Goal: Information Seeking & Learning: Understand process/instructions

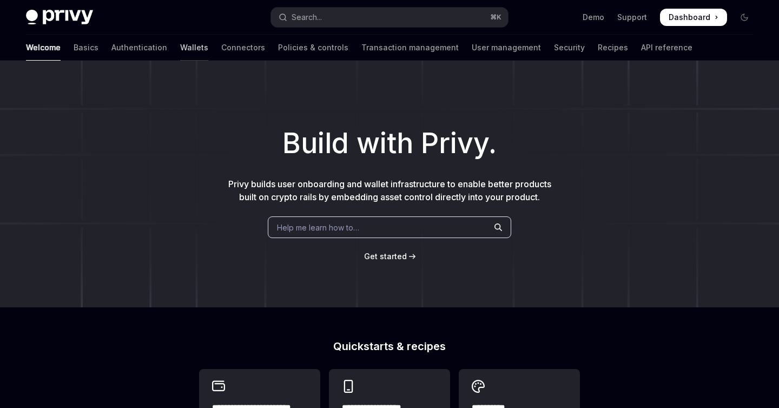
click at [180, 50] on link "Wallets" at bounding box center [194, 48] width 28 height 26
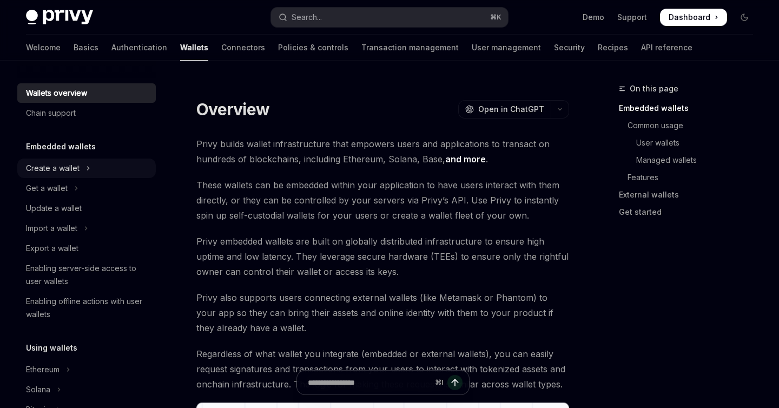
click at [76, 172] on div "Create a wallet" at bounding box center [53, 168] width 54 height 13
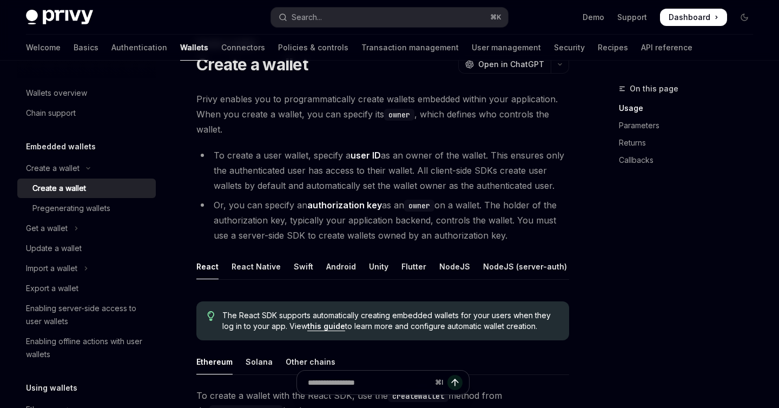
scroll to position [64, 0]
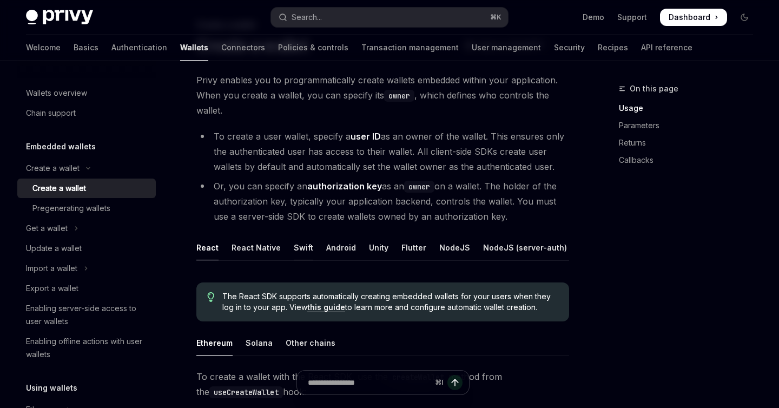
click at [294, 246] on div "Swift" at bounding box center [303, 247] width 19 height 25
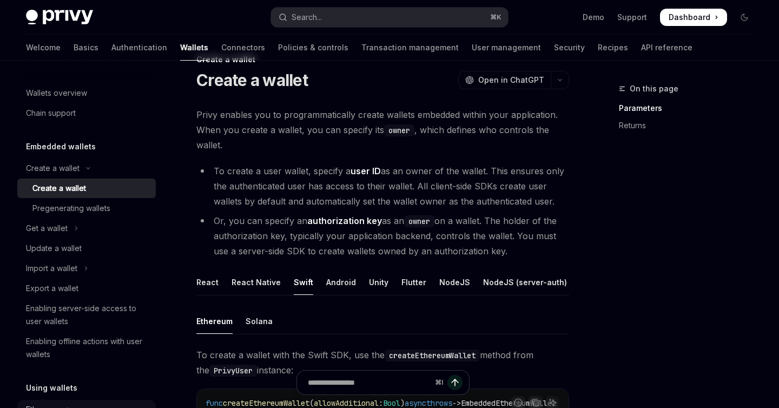
scroll to position [25, 0]
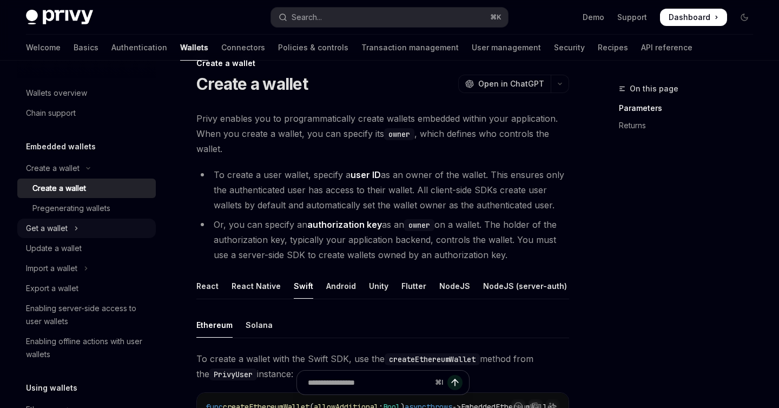
click at [91, 232] on button "Get a wallet" at bounding box center [86, 228] width 139 height 19
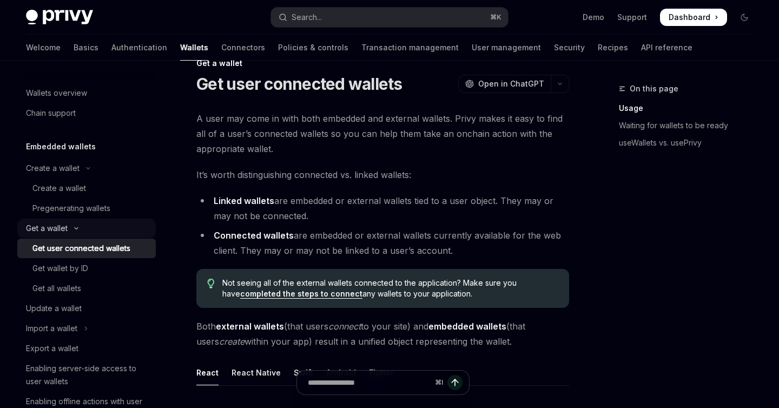
click at [96, 228] on button "Get a wallet" at bounding box center [86, 228] width 139 height 19
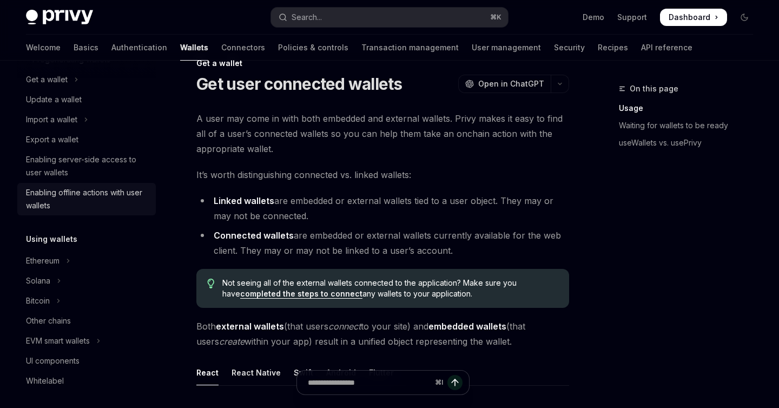
scroll to position [149, 0]
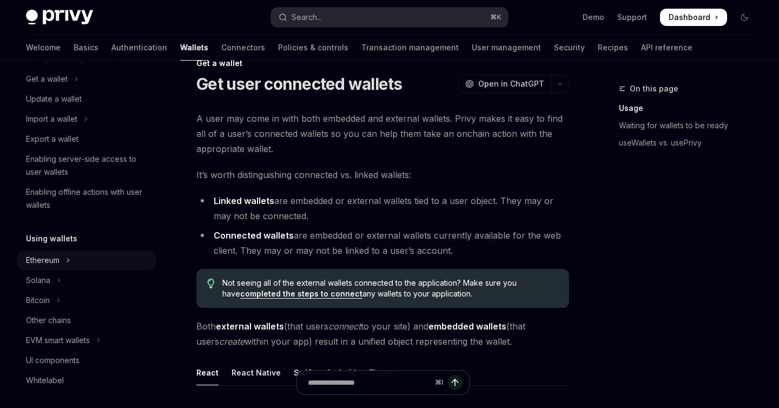
click at [99, 260] on button "Ethereum" at bounding box center [86, 260] width 139 height 19
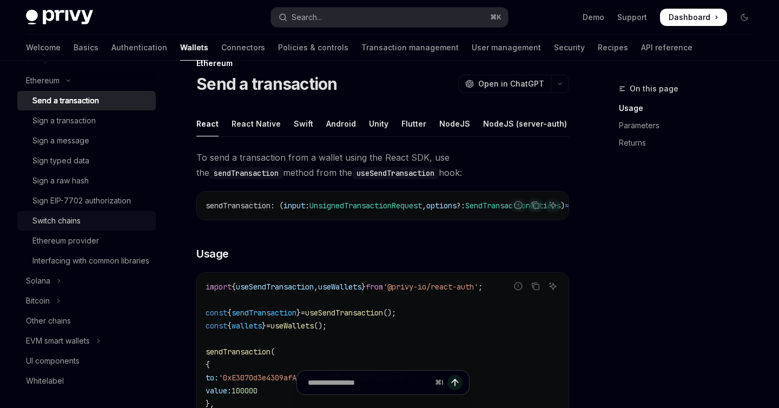
scroll to position [331, 0]
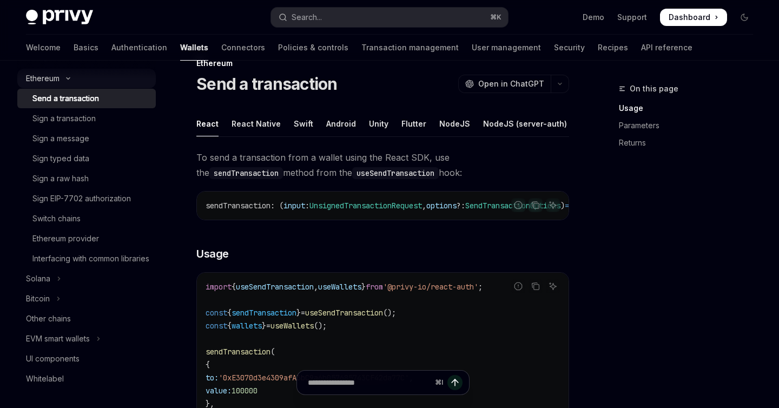
click at [78, 78] on button "Ethereum" at bounding box center [86, 78] width 139 height 19
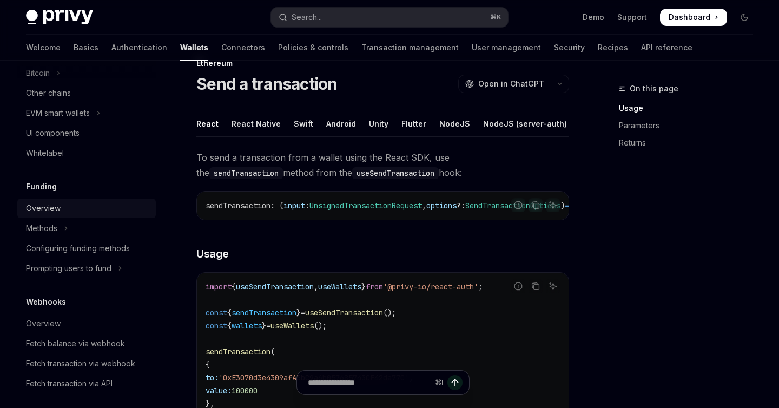
scroll to position [380, 0]
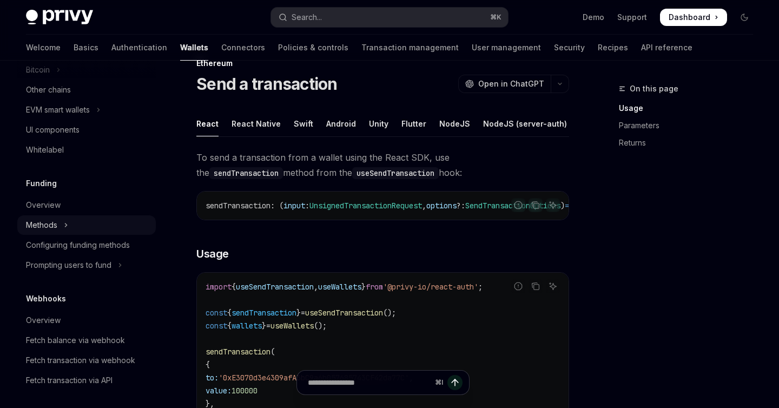
click at [97, 222] on button "Methods" at bounding box center [86, 224] width 139 height 19
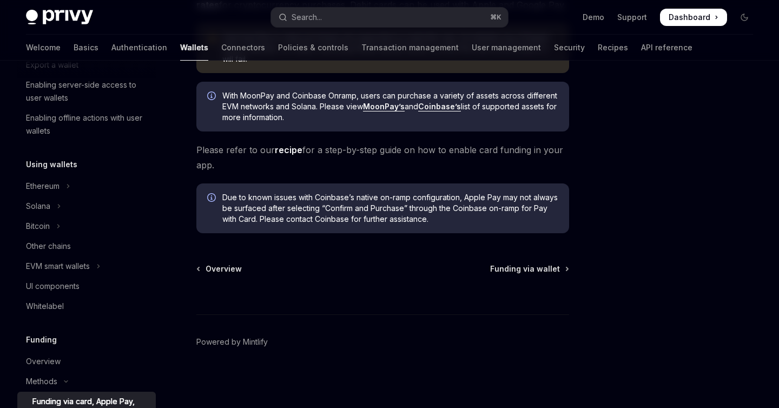
scroll to position [222, 0]
click at [123, 312] on div "Whitelabel" at bounding box center [87, 307] width 123 height 13
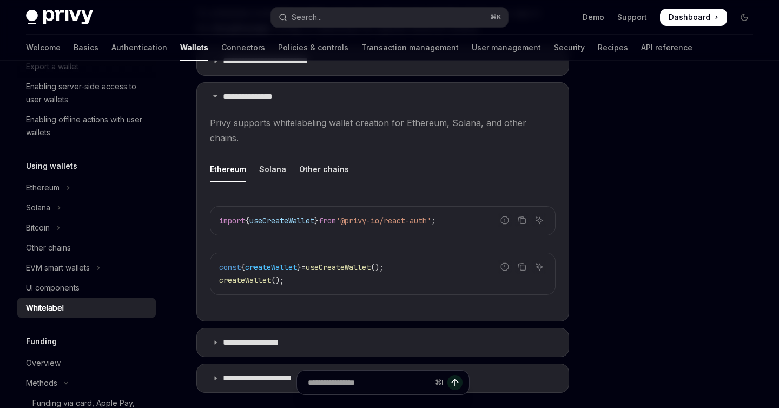
scroll to position [434, 0]
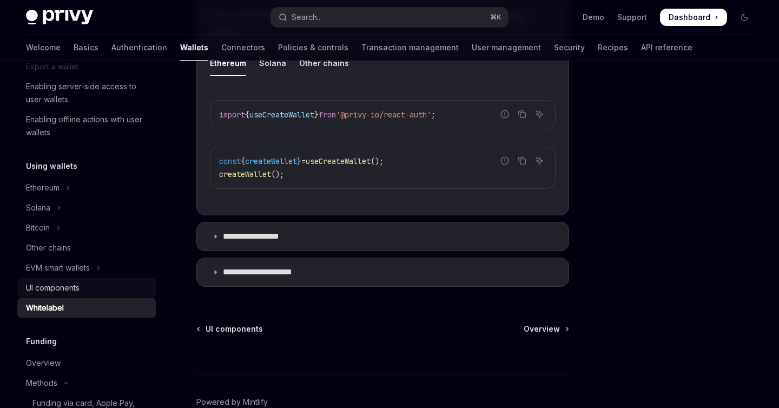
click at [65, 288] on div "UI components" at bounding box center [53, 287] width 54 height 13
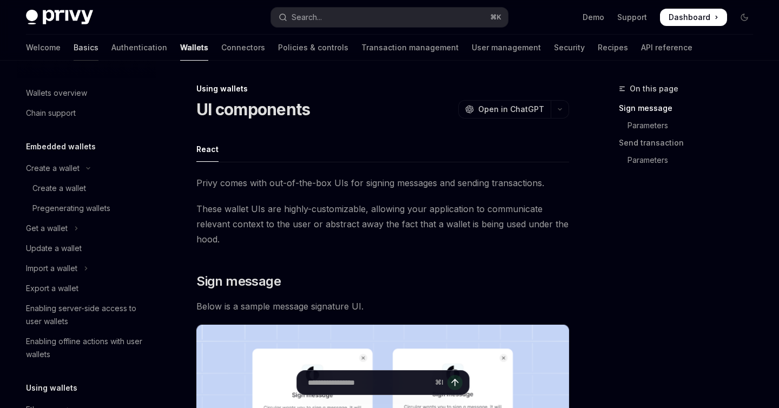
click at [74, 49] on link "Basics" at bounding box center [86, 48] width 25 height 26
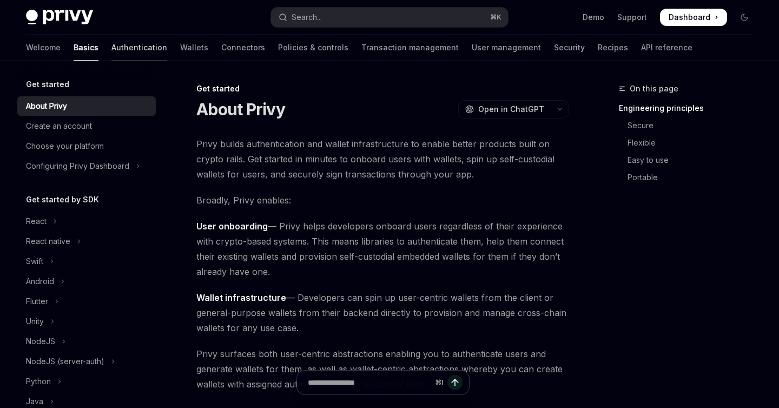
click at [111, 47] on link "Authentication" at bounding box center [139, 48] width 56 height 26
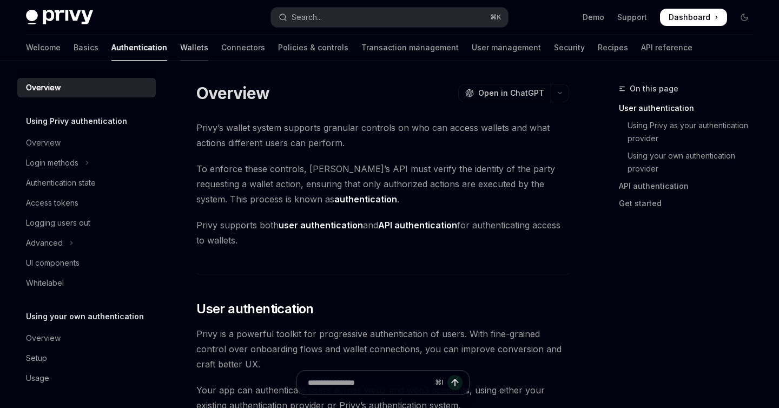
click at [180, 44] on link "Wallets" at bounding box center [194, 48] width 28 height 26
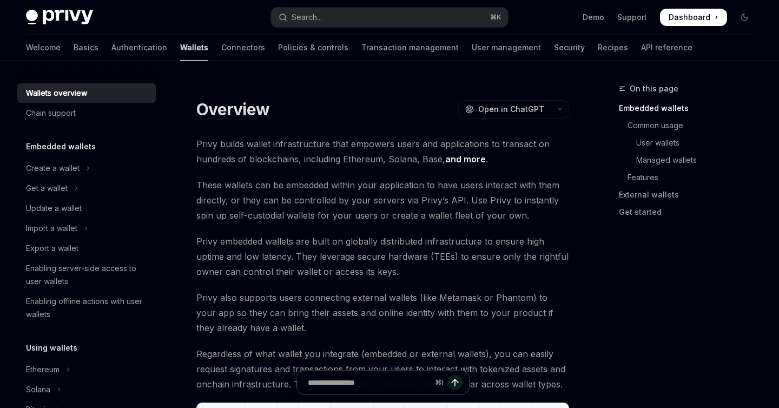
click at [180, 53] on link "Wallets" at bounding box center [194, 48] width 28 height 26
click at [472, 53] on link "User management" at bounding box center [506, 48] width 69 height 26
type textarea "*"
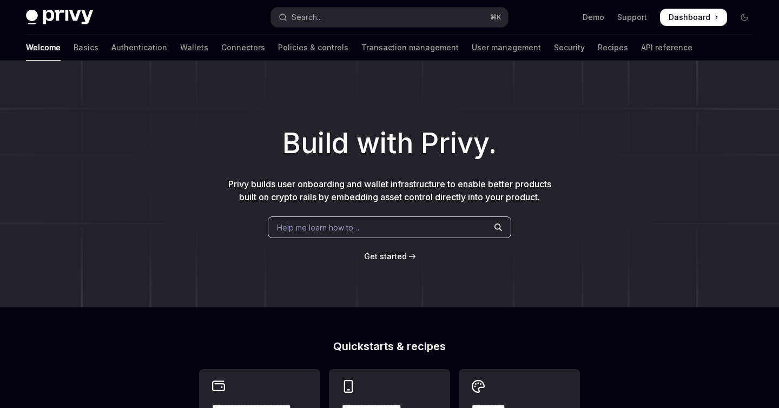
click at [310, 229] on span "Help me learn how to…" at bounding box center [318, 227] width 82 height 11
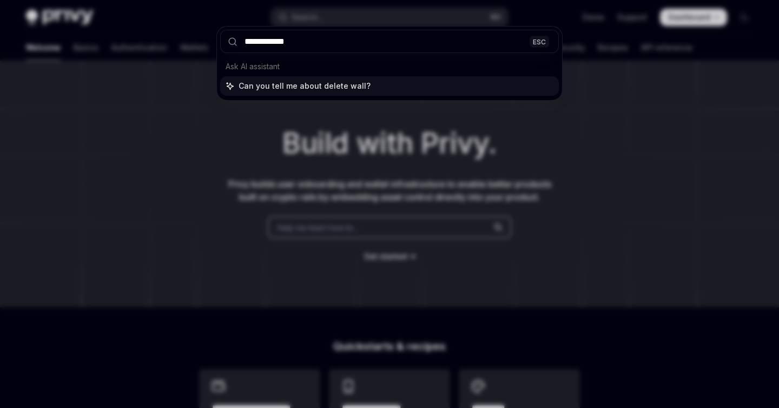
type input "**********"
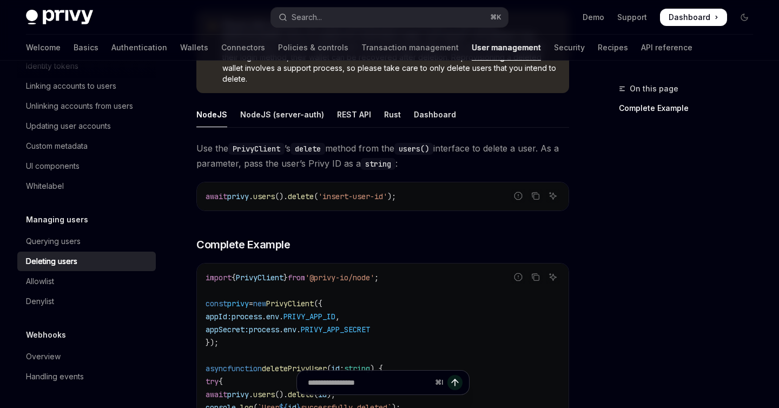
scroll to position [177, 0]
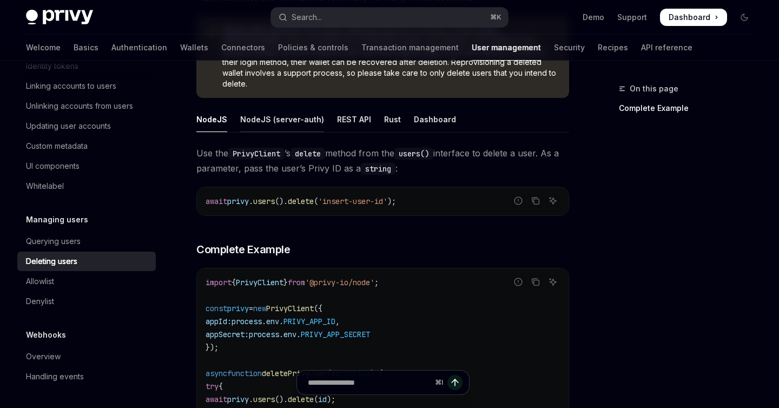
click at [306, 110] on div "NodeJS (server-auth)" at bounding box center [282, 119] width 84 height 25
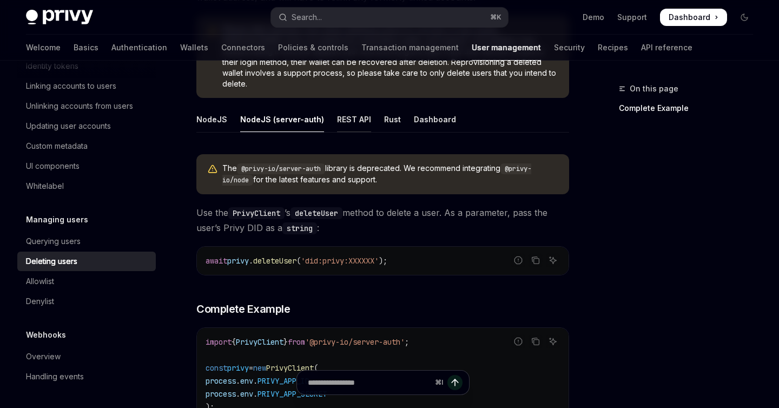
click at [348, 107] on div "REST API" at bounding box center [354, 119] width 34 height 25
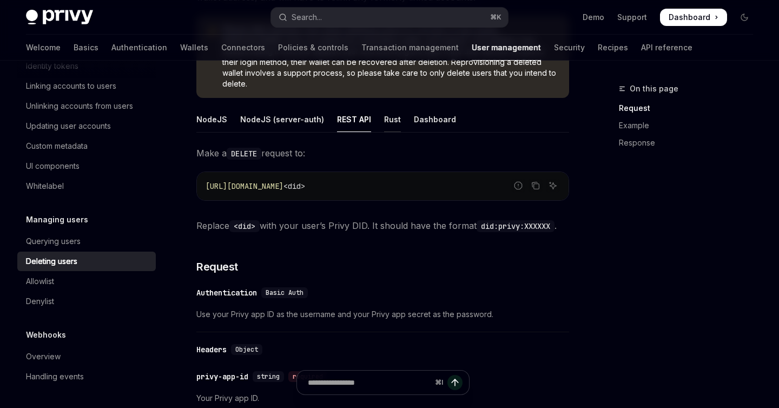
click at [384, 110] on div "Rust" at bounding box center [392, 119] width 17 height 25
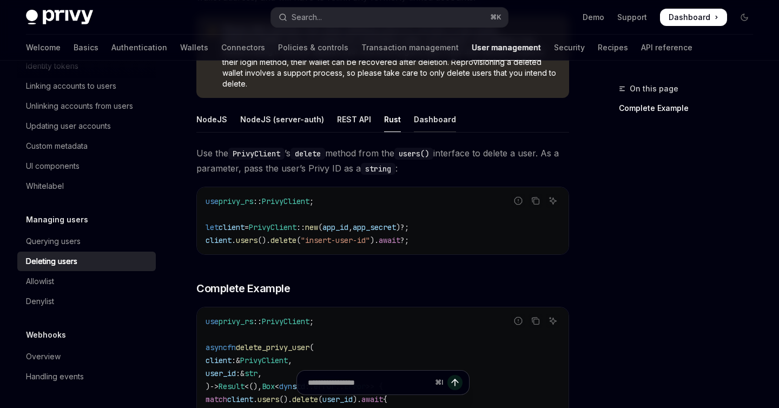
click at [420, 112] on div "Dashboard" at bounding box center [435, 119] width 42 height 25
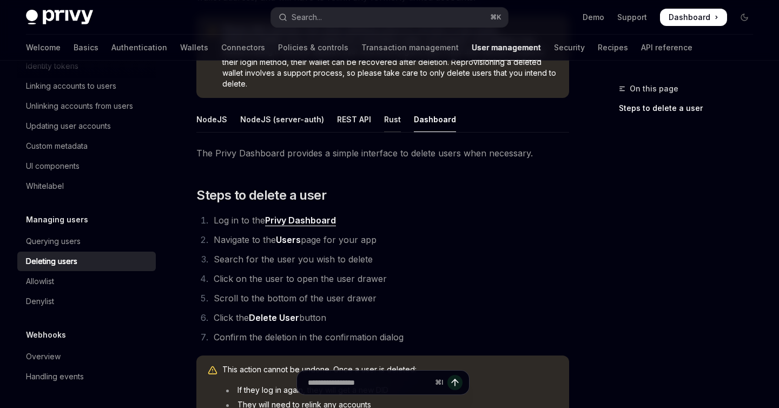
click at [386, 109] on div "Rust" at bounding box center [392, 119] width 17 height 25
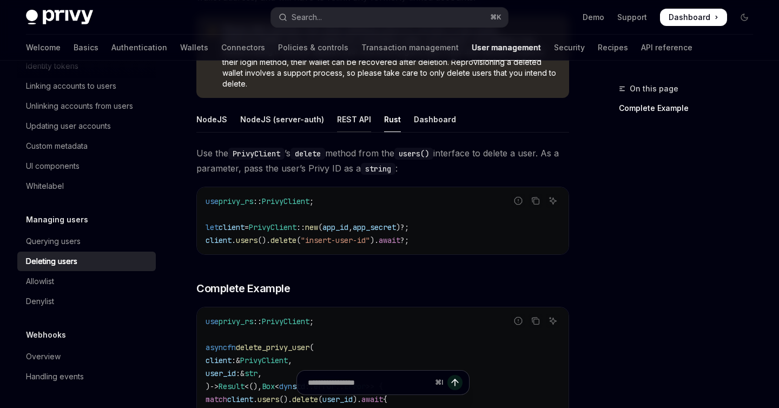
click at [349, 109] on div "REST API" at bounding box center [354, 119] width 34 height 25
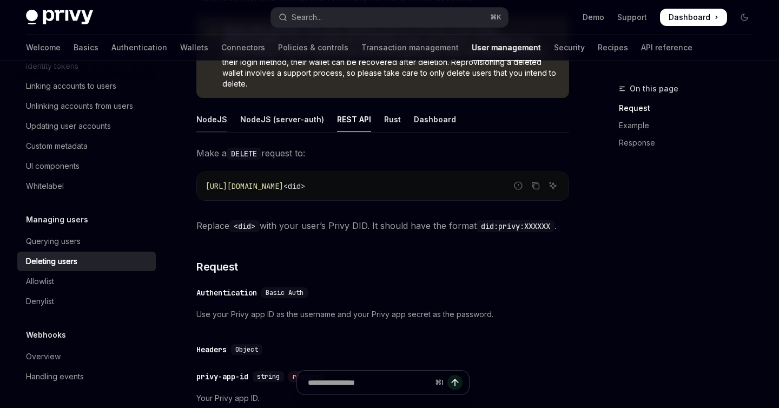
click at [219, 109] on div "NodeJS" at bounding box center [211, 119] width 31 height 25
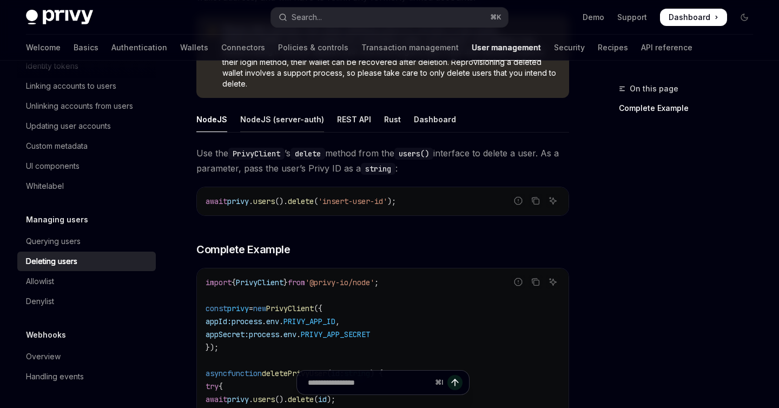
click at [271, 107] on div "NodeJS (server-auth)" at bounding box center [282, 119] width 84 height 25
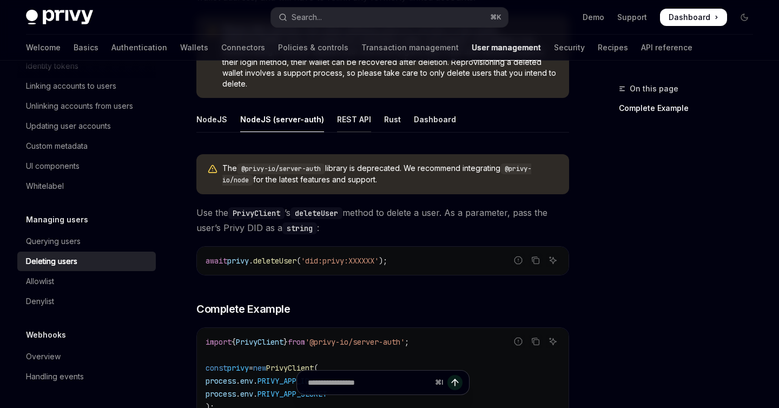
click at [347, 110] on div "REST API" at bounding box center [354, 119] width 34 height 25
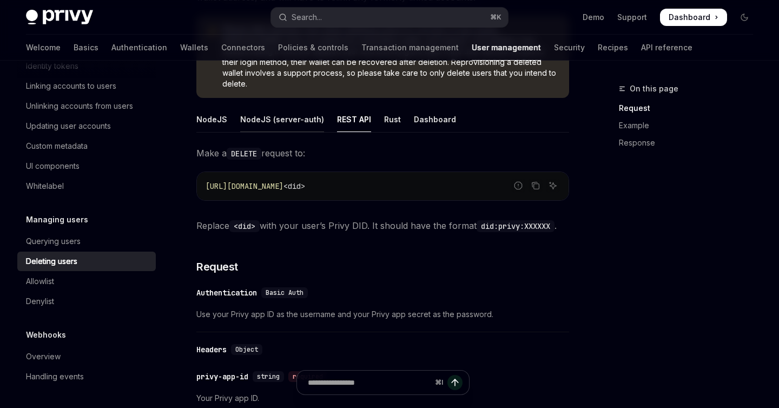
click at [273, 110] on div "NodeJS (server-auth)" at bounding box center [282, 119] width 84 height 25
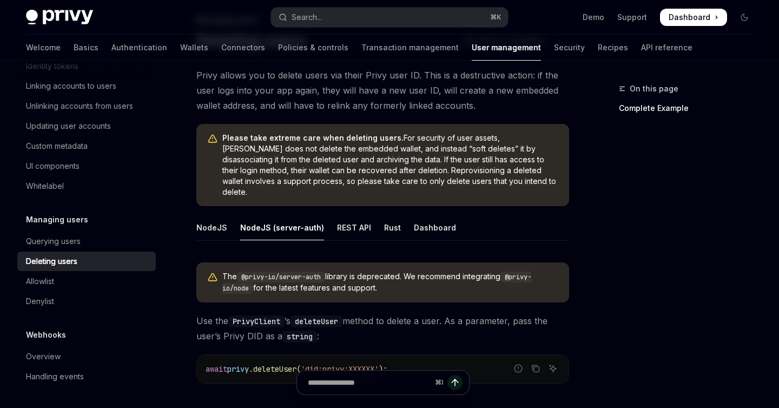
scroll to position [69, 0]
click at [424, 218] on div "Dashboard" at bounding box center [435, 226] width 42 height 25
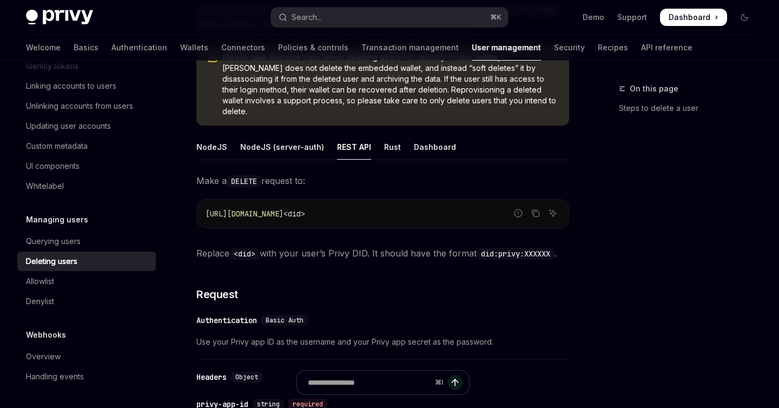
scroll to position [177, 0]
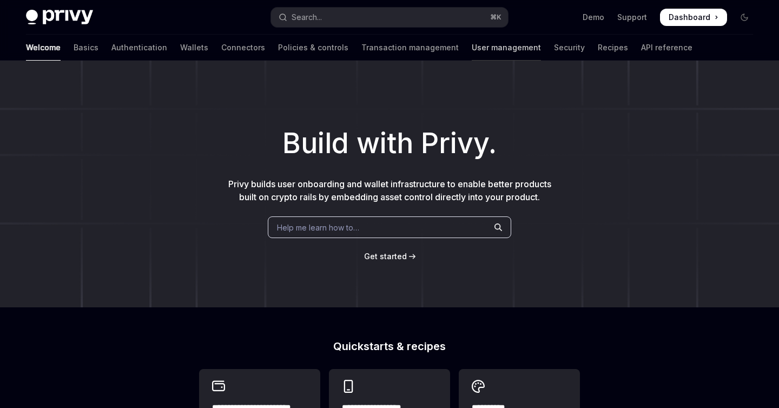
click at [472, 45] on link "User management" at bounding box center [506, 48] width 69 height 26
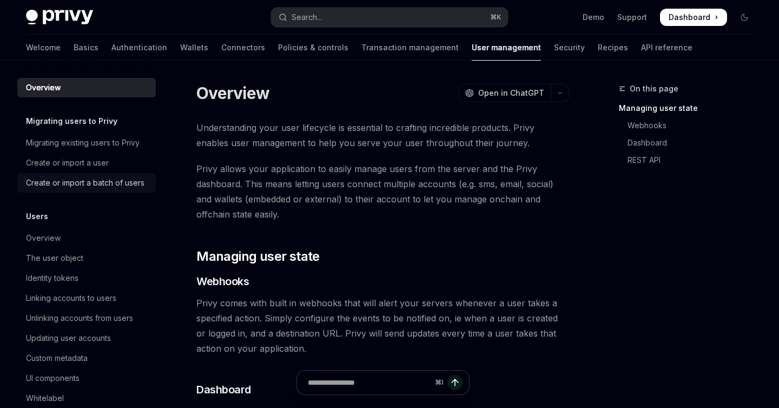
click at [43, 192] on link "Create or import a batch of users" at bounding box center [86, 182] width 139 height 19
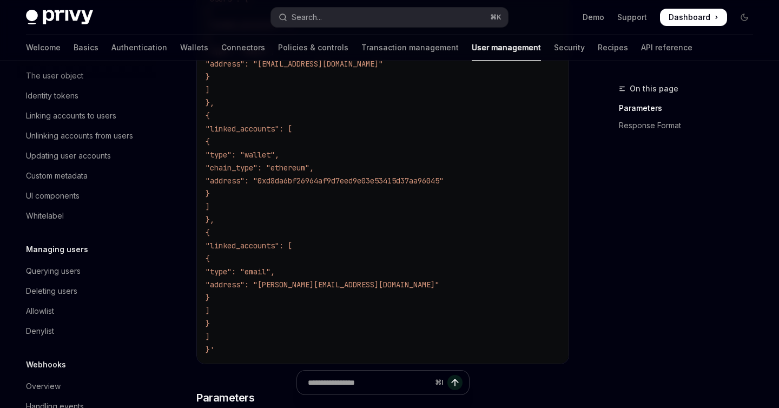
scroll to position [528, 0]
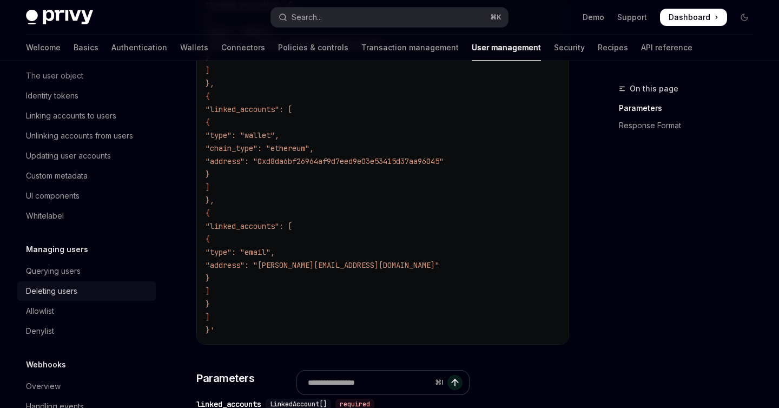
click at [66, 290] on div "Deleting users" at bounding box center [51, 291] width 51 height 13
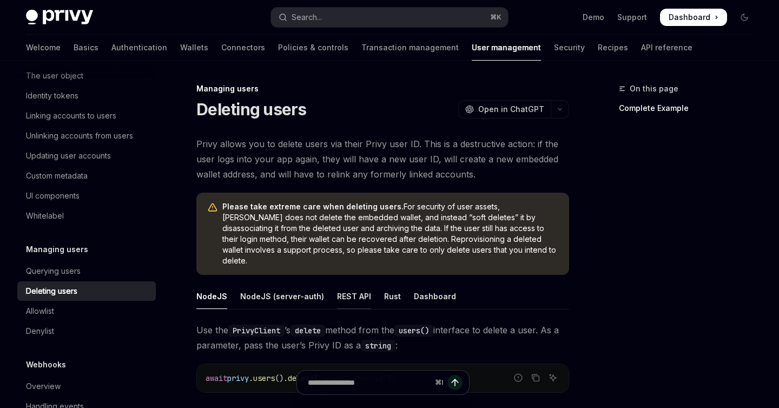
click at [343, 284] on div "REST API" at bounding box center [354, 296] width 34 height 25
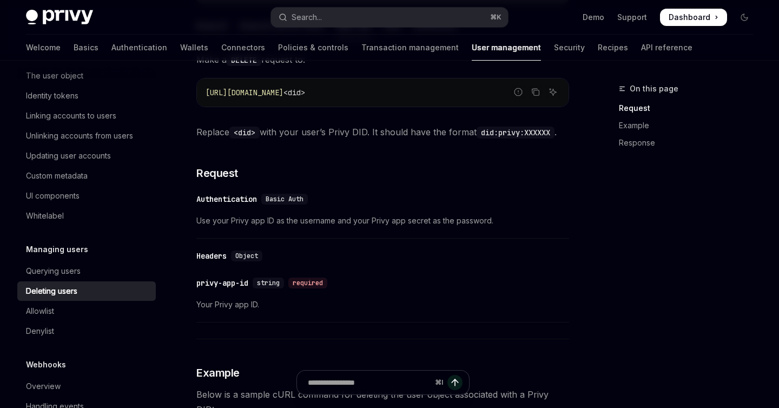
scroll to position [271, 0]
click at [207, 250] on div "Headers" at bounding box center [211, 255] width 30 height 11
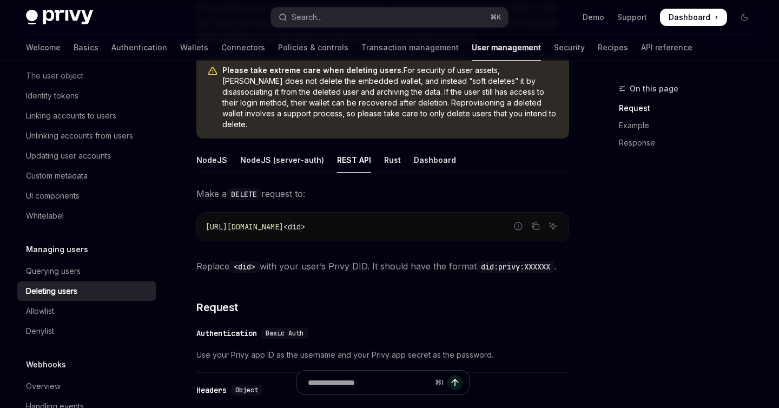
scroll to position [137, 0]
click at [424, 149] on div "Dashboard" at bounding box center [435, 159] width 42 height 25
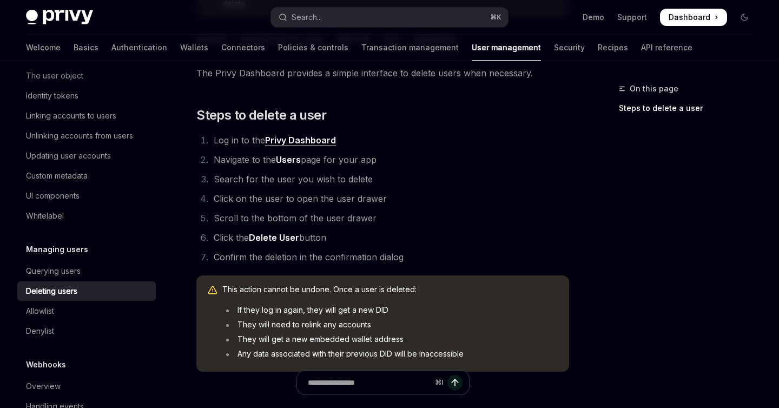
scroll to position [259, 0]
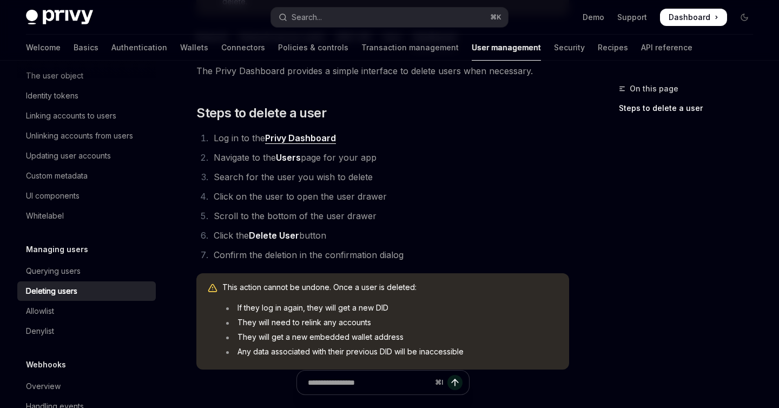
click at [305, 133] on link "Privy Dashboard" at bounding box center [300, 138] width 71 height 11
click at [303, 133] on link "Privy Dashboard" at bounding box center [300, 138] width 71 height 11
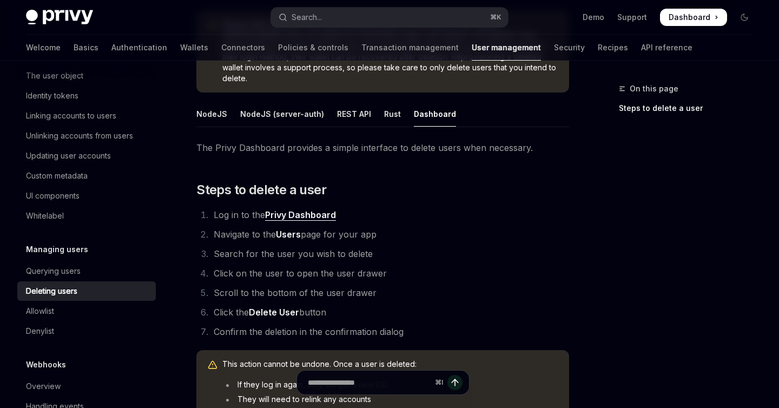
scroll to position [136, 0]
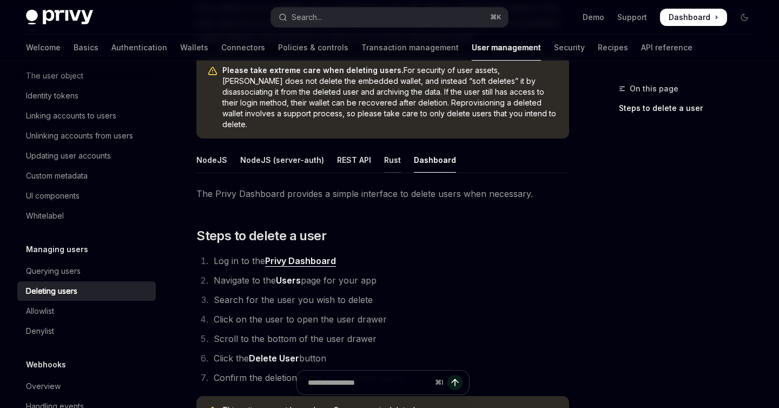
click at [384, 149] on div "Rust" at bounding box center [392, 159] width 17 height 25
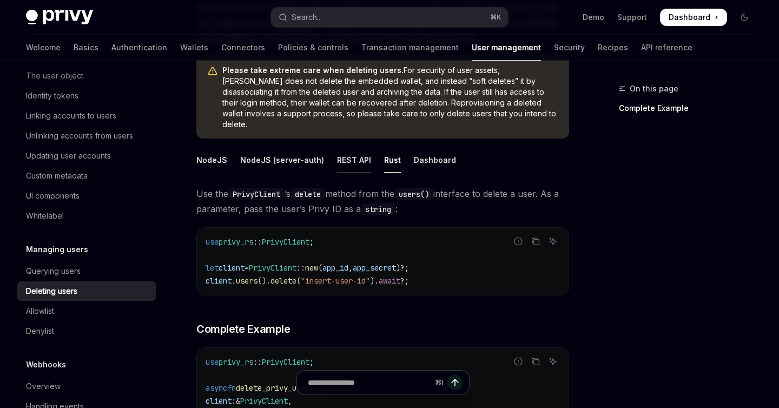
click at [347, 155] on div "REST API" at bounding box center [354, 159] width 34 height 25
type textarea "*"
